Goal: Transaction & Acquisition: Purchase product/service

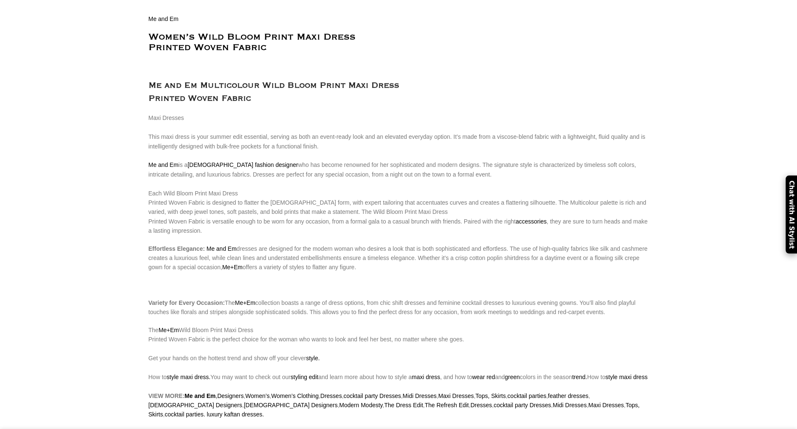
scroll to position [0, 177]
select select "12-uk"
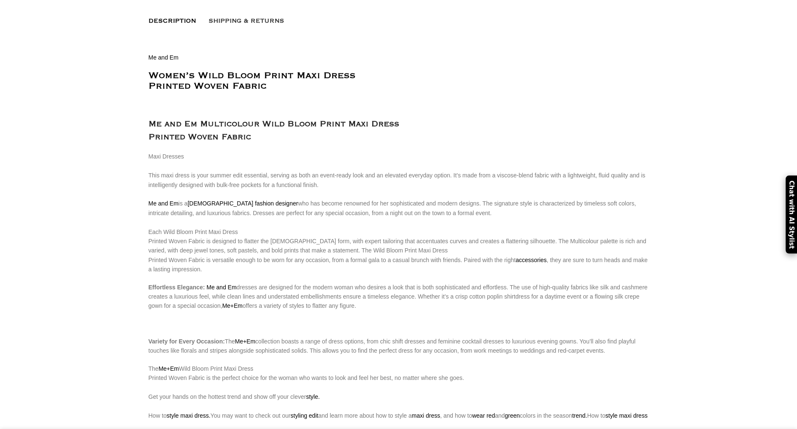
scroll to position [431, 0]
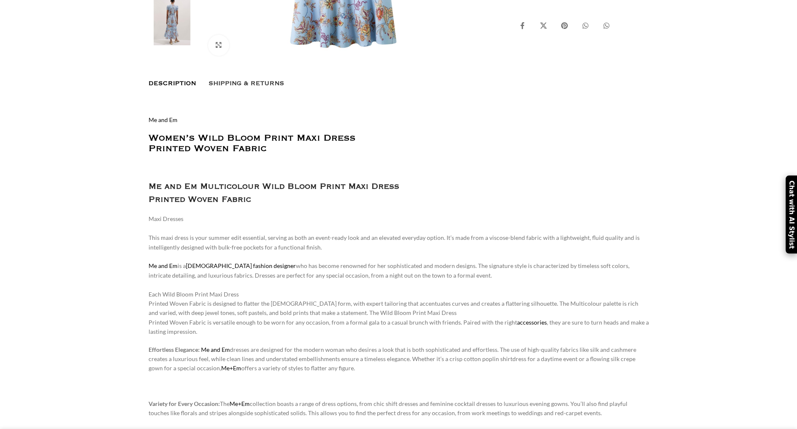
scroll to position [368, 0]
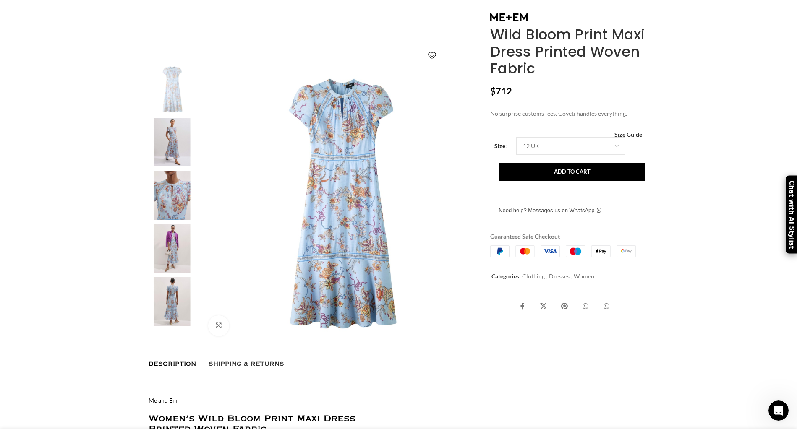
scroll to position [0, 177]
select select "12-uk"
click at [522, 181] on button "Add to cart" at bounding box center [571, 172] width 147 height 18
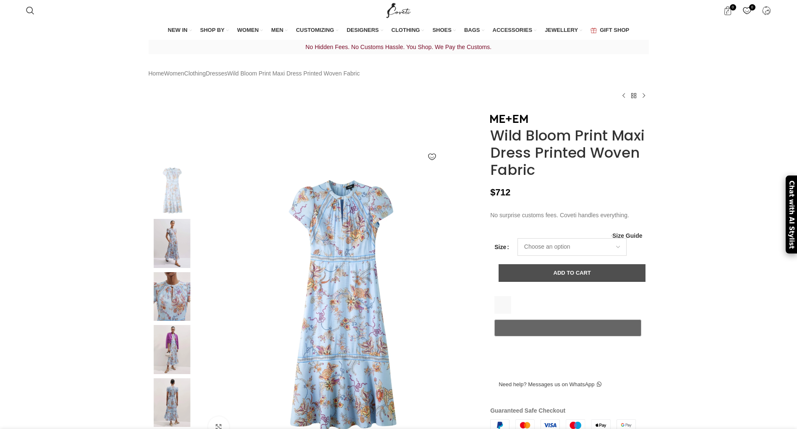
select select "12-uk"
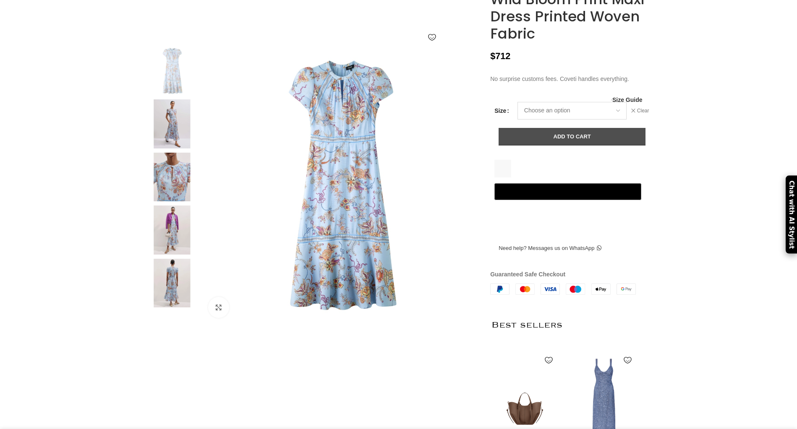
scroll to position [0, 89]
click at [563, 146] on button "Add to cart" at bounding box center [571, 137] width 147 height 18
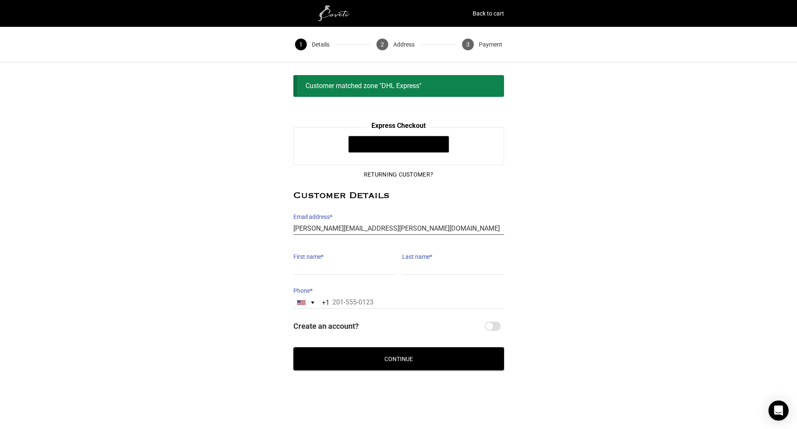
type input "[PERSON_NAME][EMAIL_ADDRESS][PERSON_NAME][DOMAIN_NAME]"
type input "[PERSON_NAME]"
type input "Praiss"
click at [299, 300] on div "[GEOGRAPHIC_DATA] +1" at bounding box center [301, 302] width 8 height 5
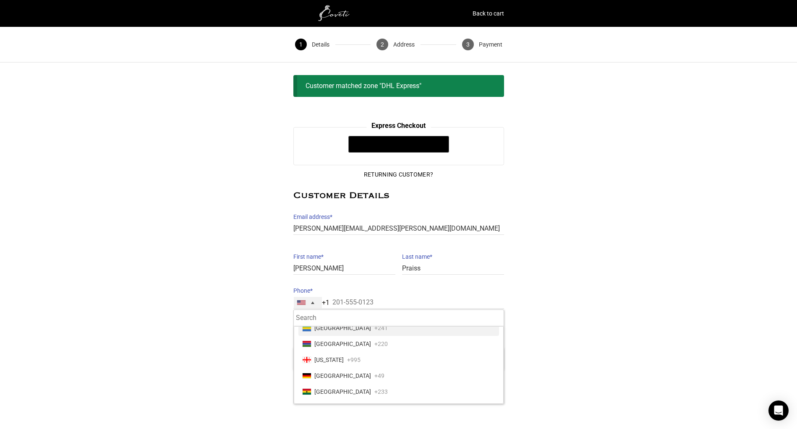
scroll to position [1239, 0]
click at [325, 370] on span "Germany" at bounding box center [342, 376] width 57 height 12
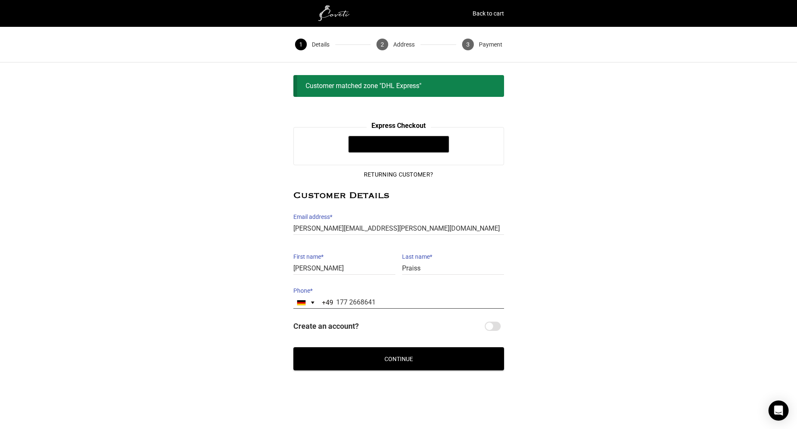
type input "177 2668641"
click at [489, 323] on input "Create an account?" at bounding box center [492, 326] width 16 height 9
checkbox input "true"
click at [396, 357] on button "Continue" at bounding box center [398, 358] width 211 height 23
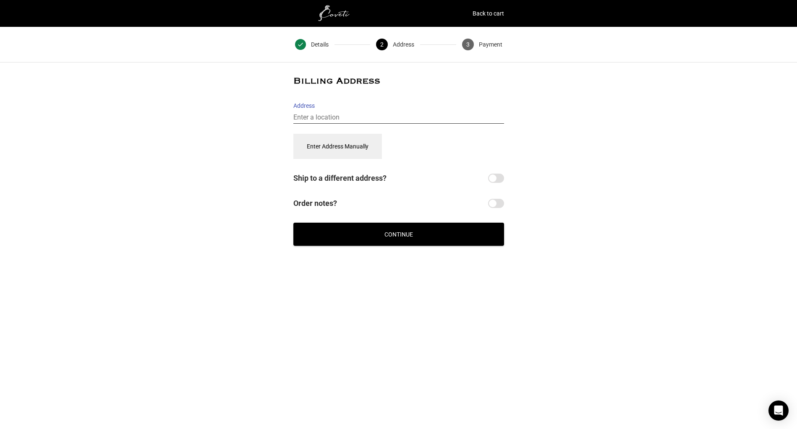
click at [340, 119] on input "Address" at bounding box center [398, 118] width 211 height 12
click at [338, 143] on button "Enter Address Manually" at bounding box center [337, 146] width 89 height 25
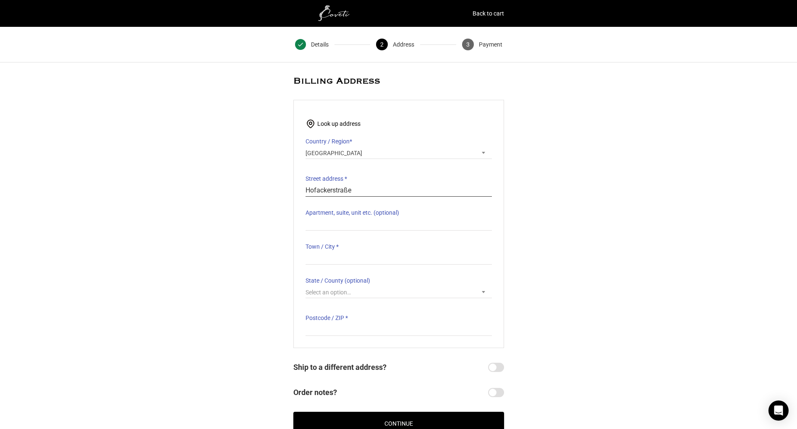
click at [397, 190] on input "Hofackerstraße" at bounding box center [398, 191] width 186 height 12
type input "Hofackerstraße 25"
type input "Muelheim"
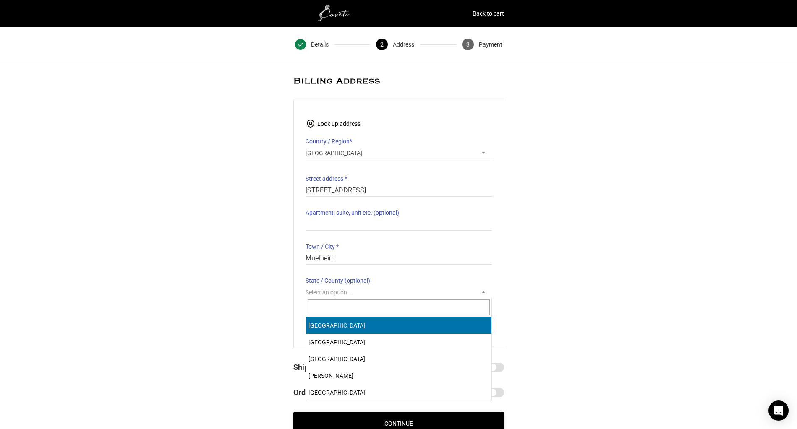
click at [346, 294] on span "Select an option…" at bounding box center [327, 292] width 45 height 7
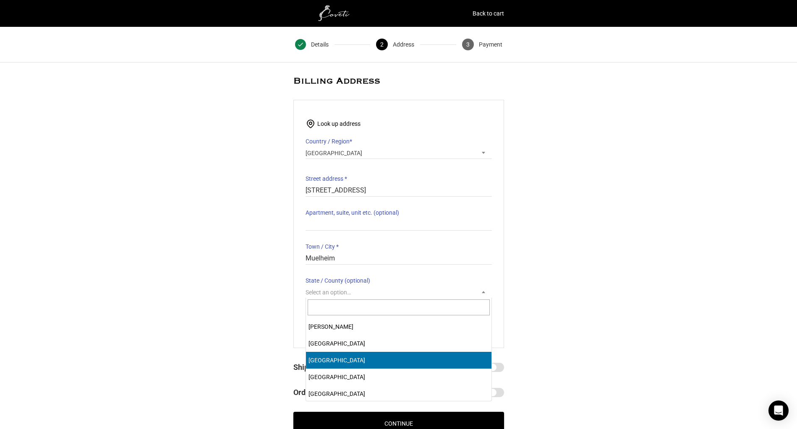
scroll to position [104, 0]
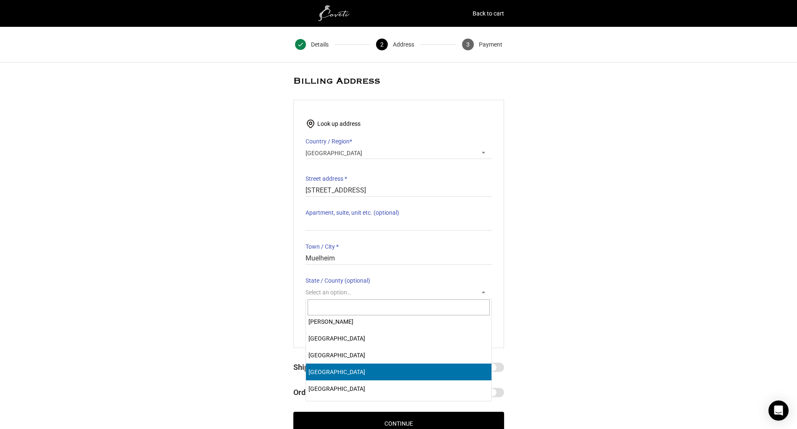
select select "DE-NW"
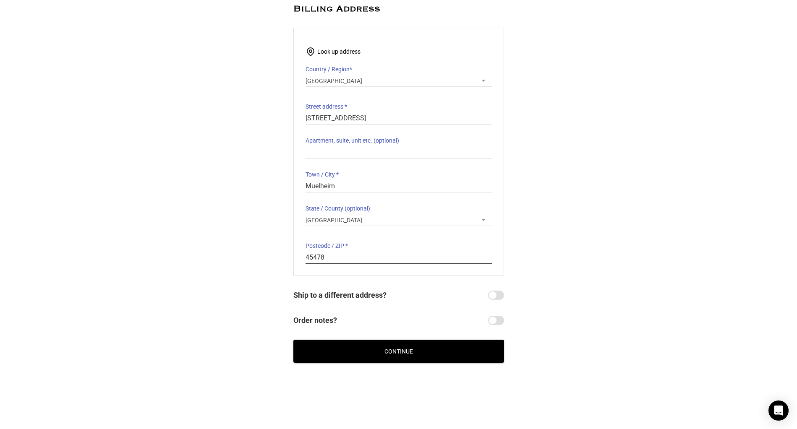
scroll to position [72, 0]
type input "45478"
click at [401, 352] on button "Continue" at bounding box center [398, 351] width 211 height 23
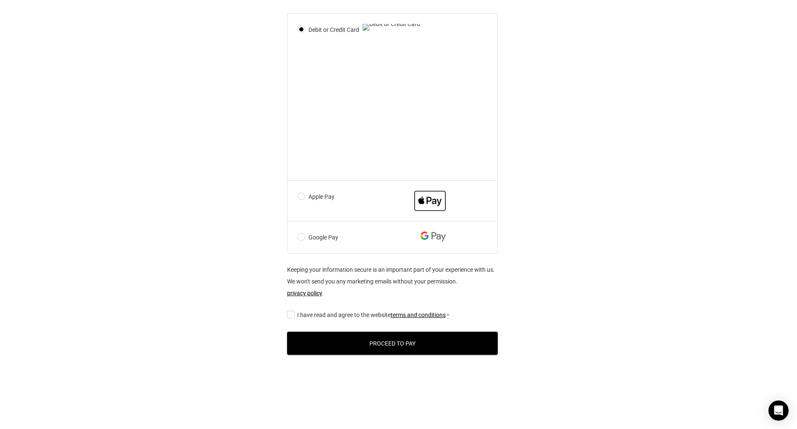
scroll to position [384, 6]
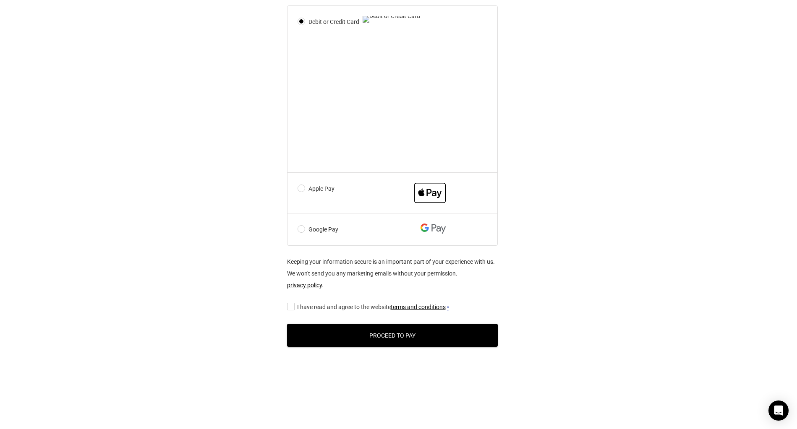
click at [435, 203] on img at bounding box center [429, 193] width 31 height 20
click at [0, 0] on input "Apple Pay" at bounding box center [0, 0] width 0 height 0
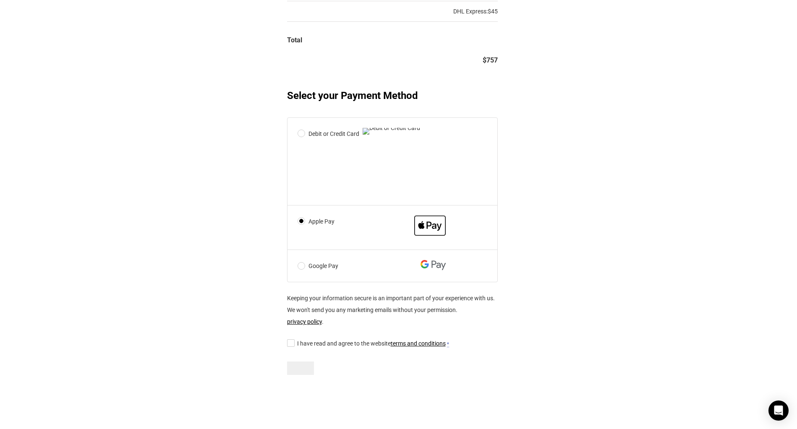
scroll to position [246, 6]
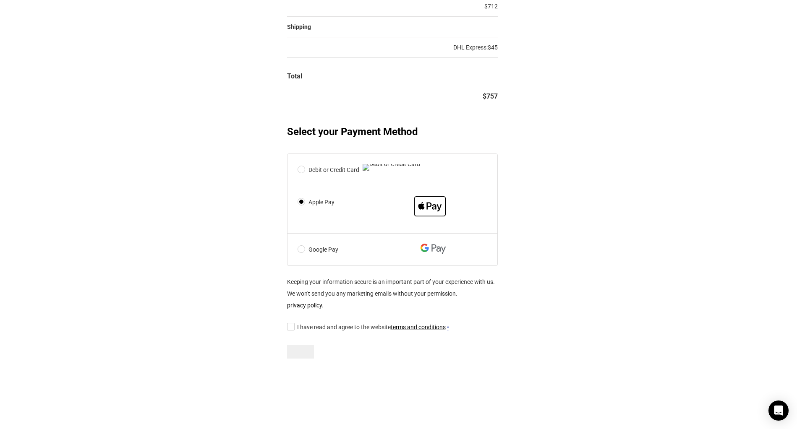
click at [290, 326] on input "I have read and agree to the website terms and conditions *" at bounding box center [289, 326] width 5 height 0
click at [438, 326] on link "terms and conditions" at bounding box center [418, 327] width 55 height 7
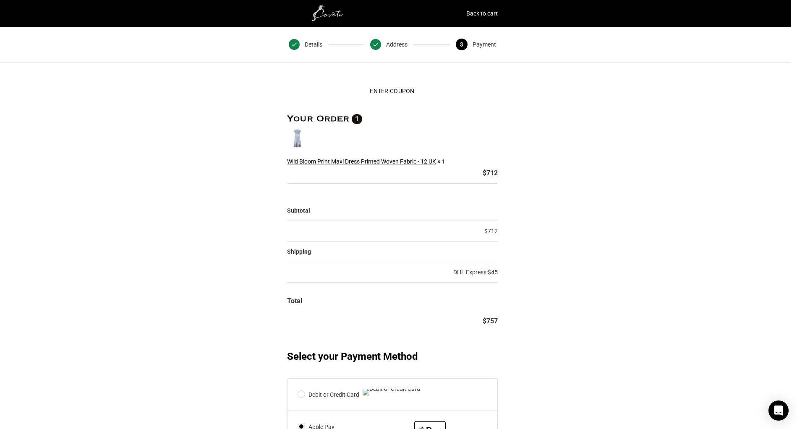
scroll to position [0, 6]
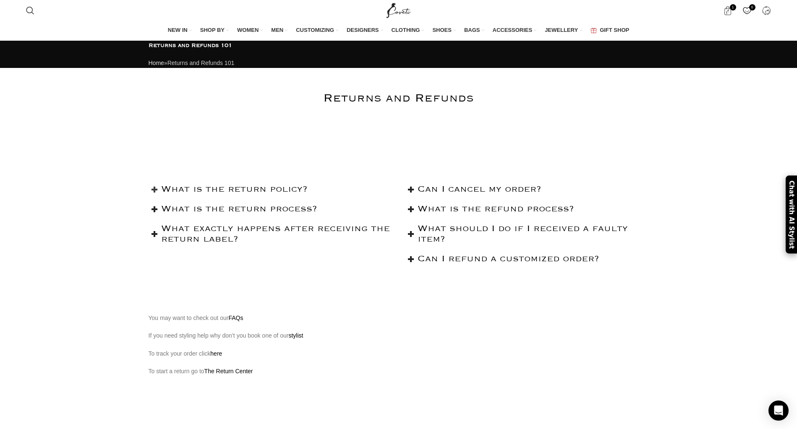
click at [281, 195] on h2 "What is the return policy?" at bounding box center [276, 189] width 231 height 10
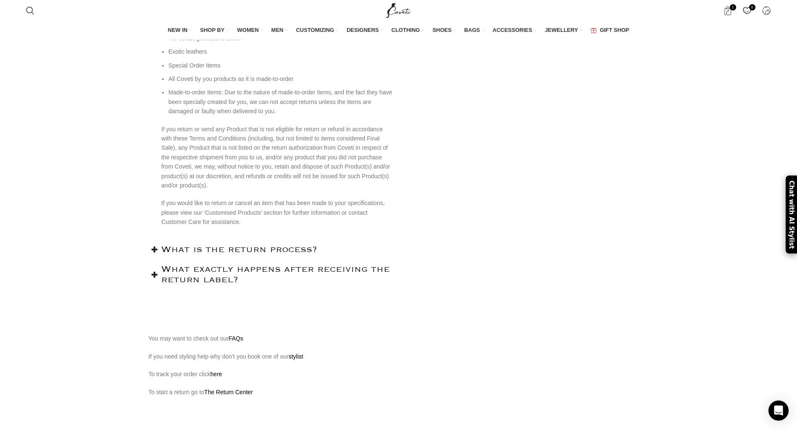
scroll to position [739, 0]
click at [181, 254] on h2 "What is the return process?" at bounding box center [276, 248] width 231 height 10
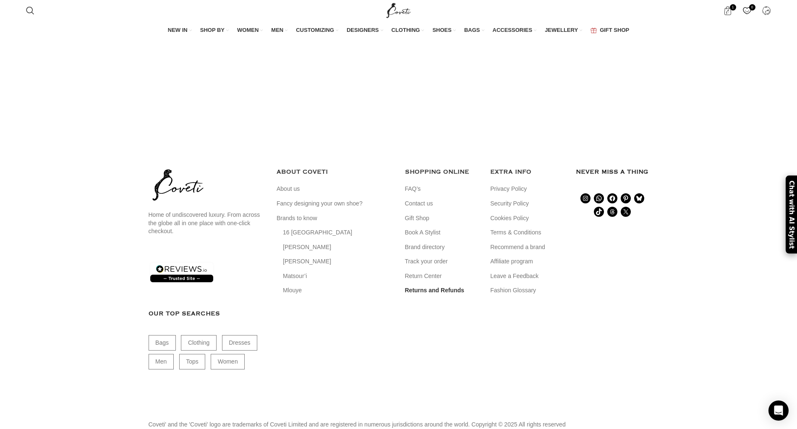
scroll to position [1413, 0]
click at [421, 207] on link "Contact us" at bounding box center [419, 202] width 29 height 8
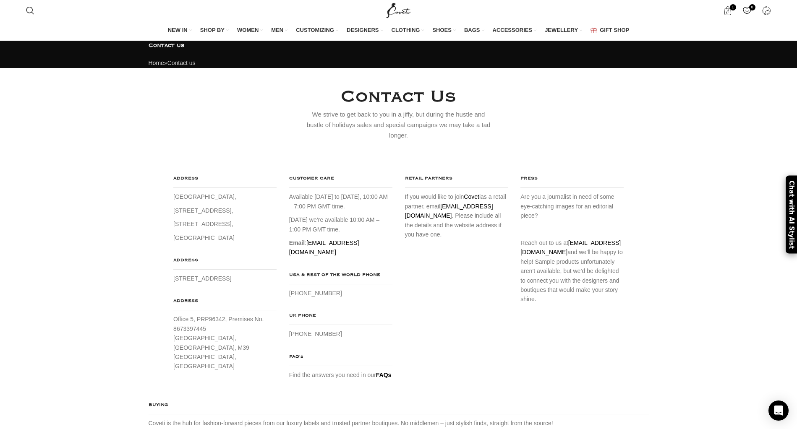
click at [333, 247] on link "[EMAIL_ADDRESS][DOMAIN_NAME]" at bounding box center [324, 248] width 70 height 16
